Goal: Navigation & Orientation: Find specific page/section

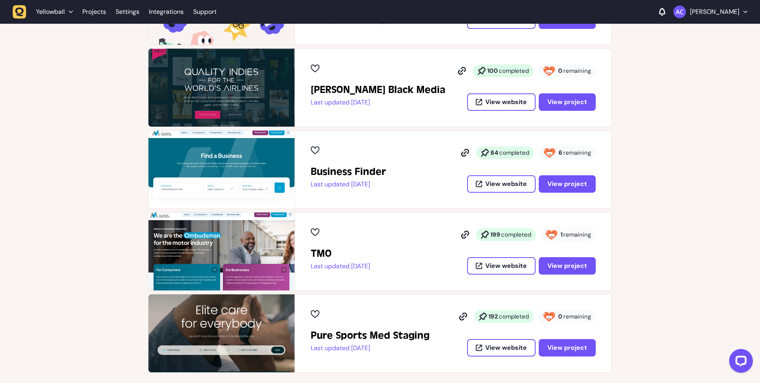
scroll to position [238, 0]
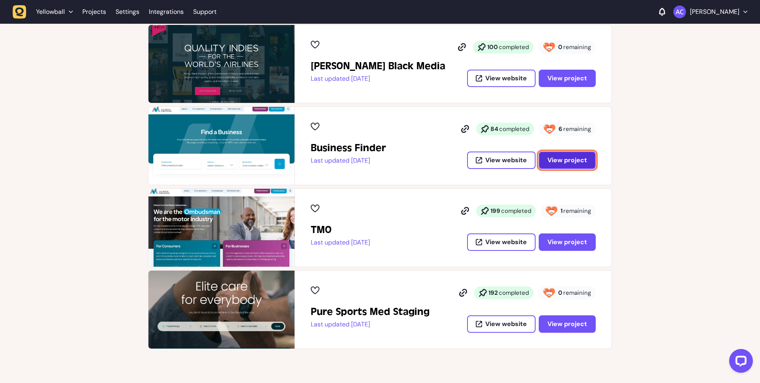
click at [575, 165] on button "View project" at bounding box center [567, 160] width 57 height 17
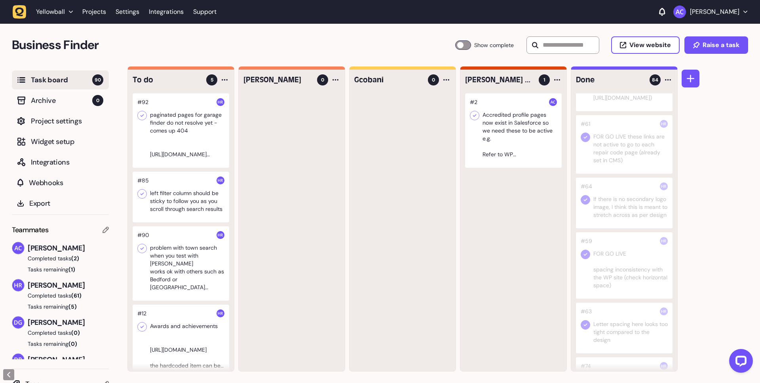
scroll to position [348, 0]
click at [196, 137] on div at bounding box center [181, 130] width 97 height 74
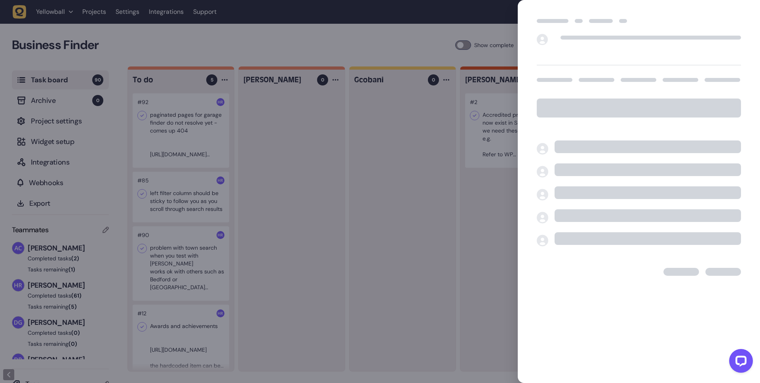
click at [394, 242] on div at bounding box center [380, 191] width 760 height 383
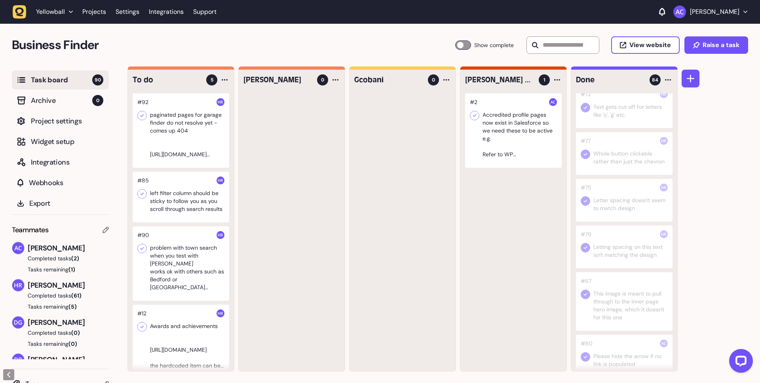
scroll to position [945, 0]
click at [196, 143] on div at bounding box center [181, 130] width 97 height 74
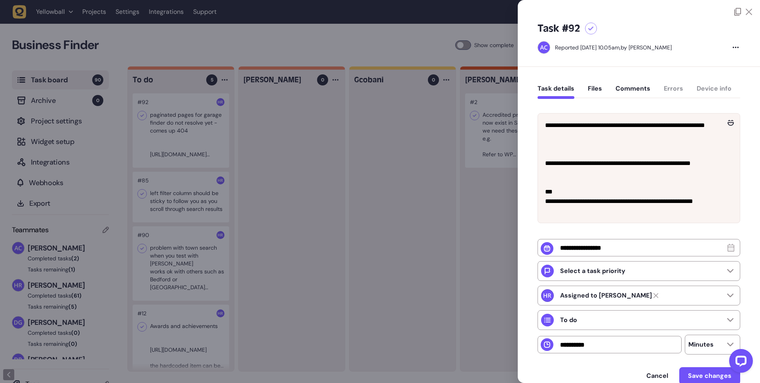
click at [196, 279] on div at bounding box center [380, 191] width 760 height 383
